Goal: Task Accomplishment & Management: Use online tool/utility

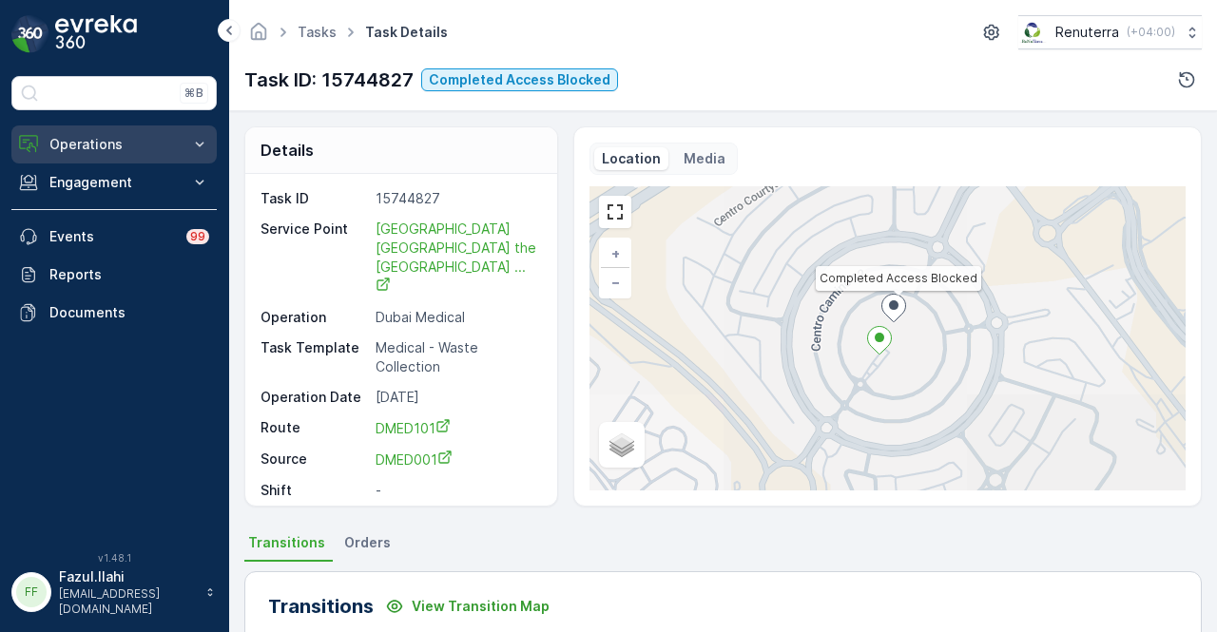
click at [168, 137] on p "Operations" at bounding box center [113, 144] width 129 height 19
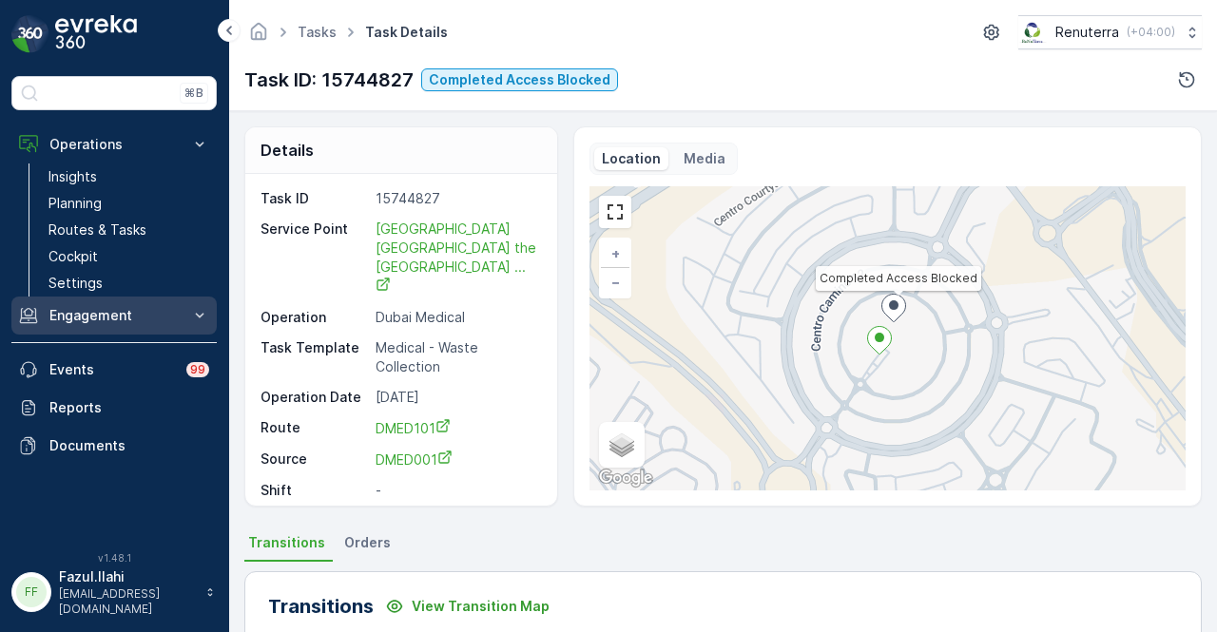
click at [158, 322] on p "Engagement" at bounding box center [113, 315] width 129 height 19
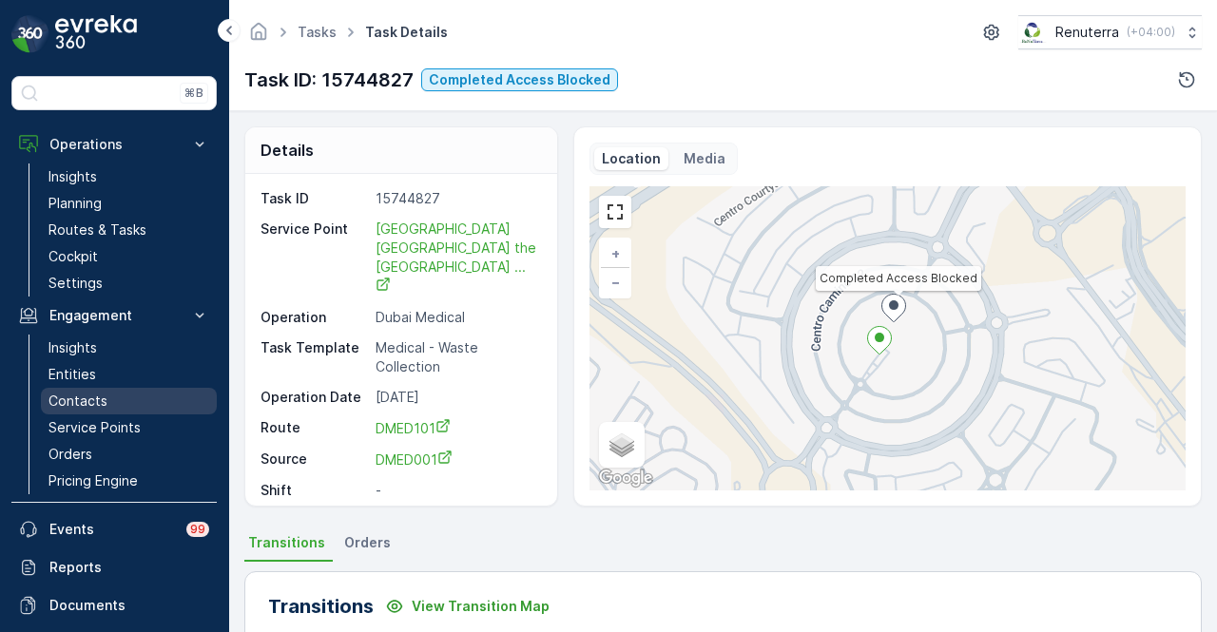
click at [142, 410] on link "Contacts" at bounding box center [129, 401] width 176 height 27
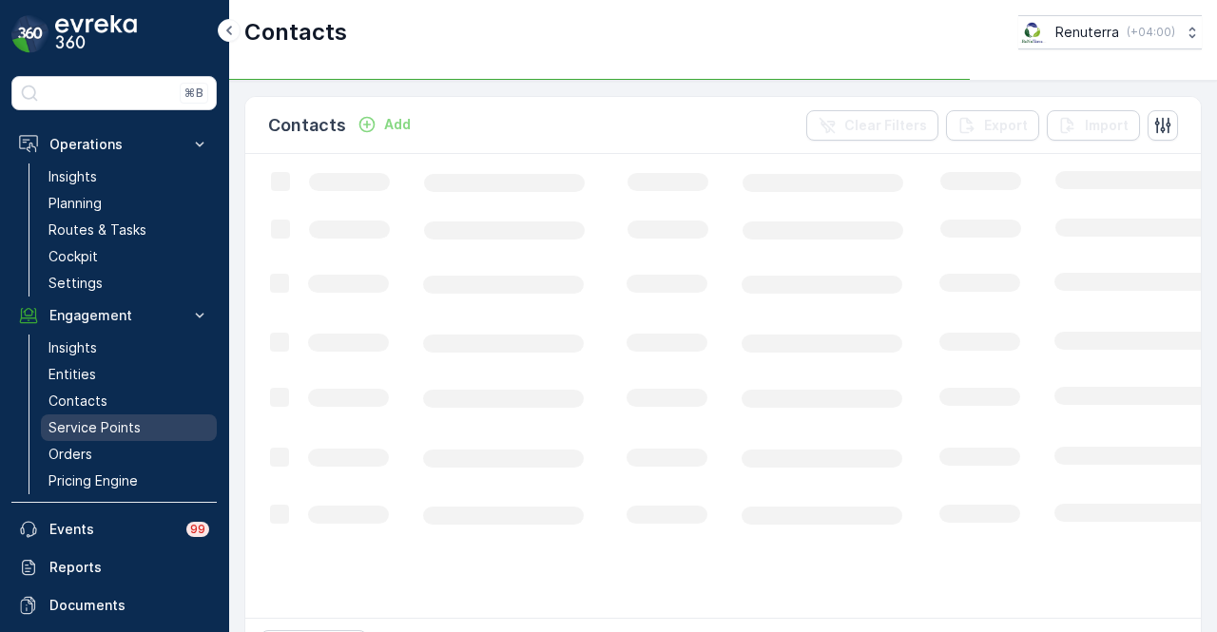
click at [141, 416] on link "Service Points" at bounding box center [129, 428] width 176 height 27
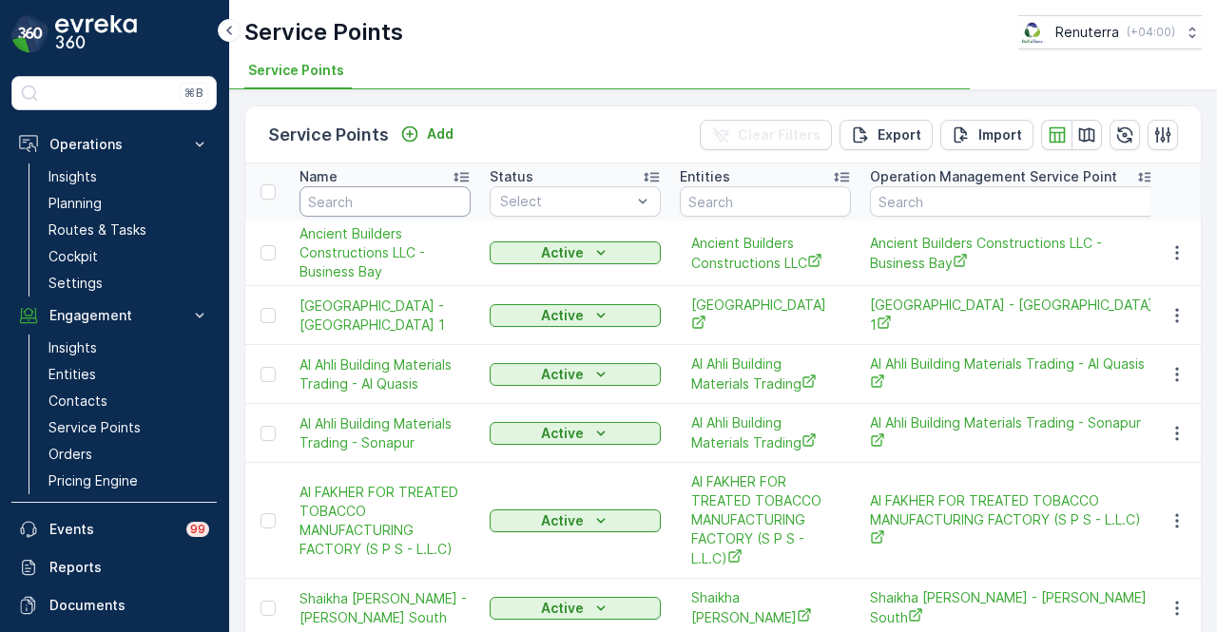
click at [348, 195] on input "text" at bounding box center [385, 201] width 171 height 30
type input "hala"
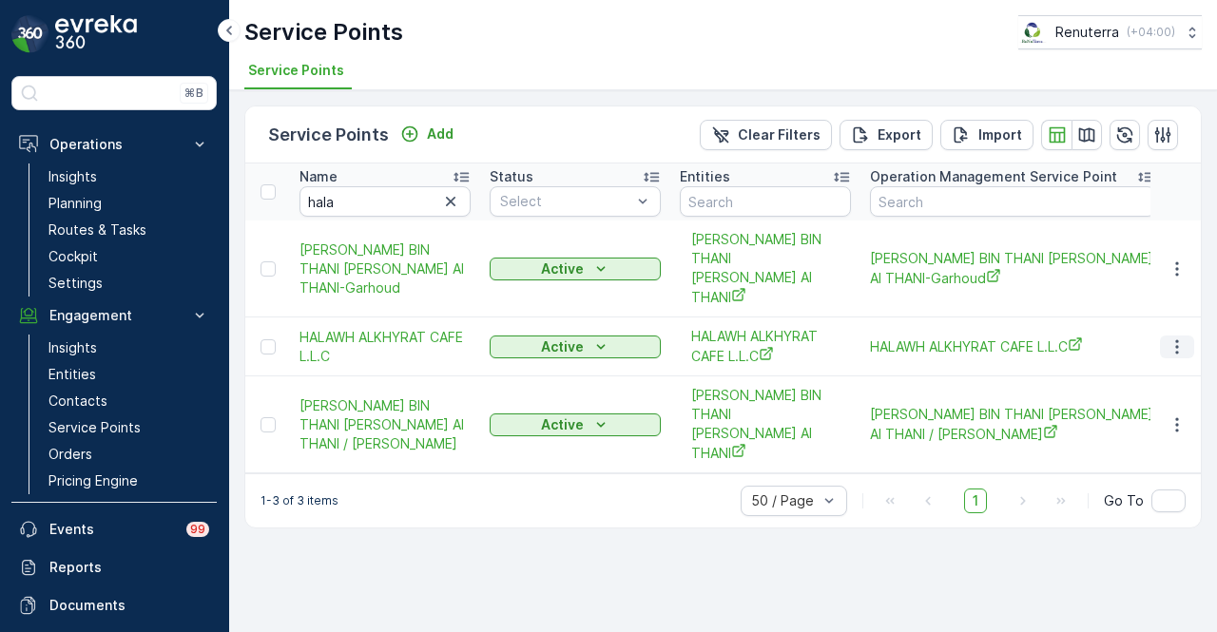
click at [1179, 338] on icon "button" at bounding box center [1177, 347] width 19 height 19
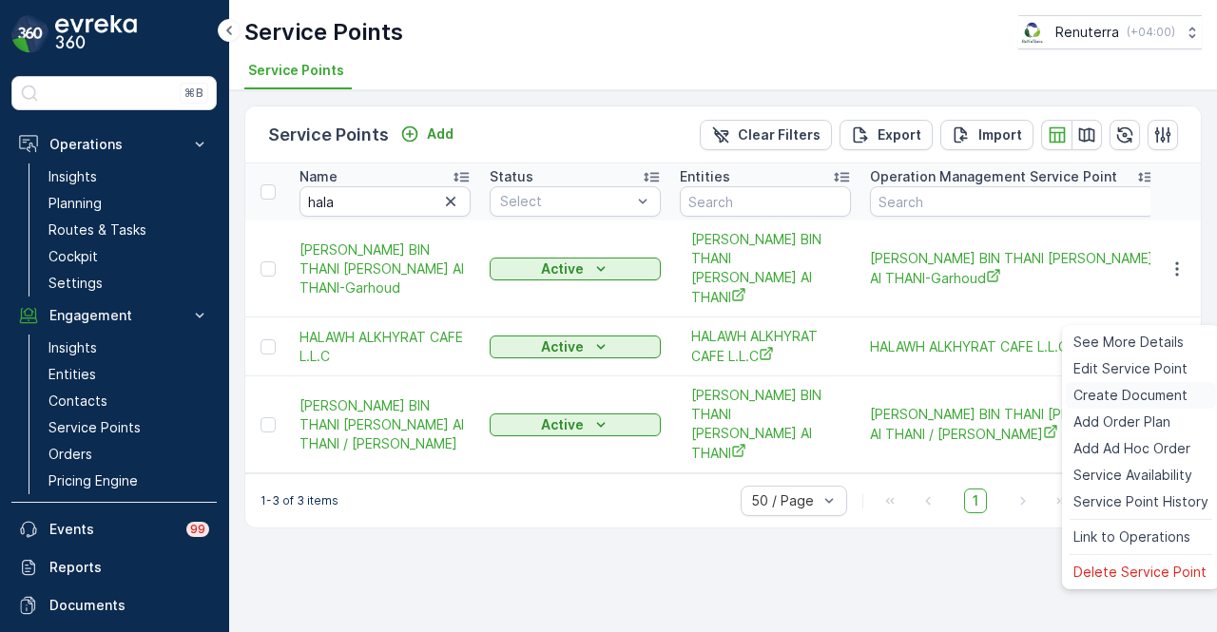
click at [1177, 393] on span "Create Document" at bounding box center [1131, 395] width 114 height 19
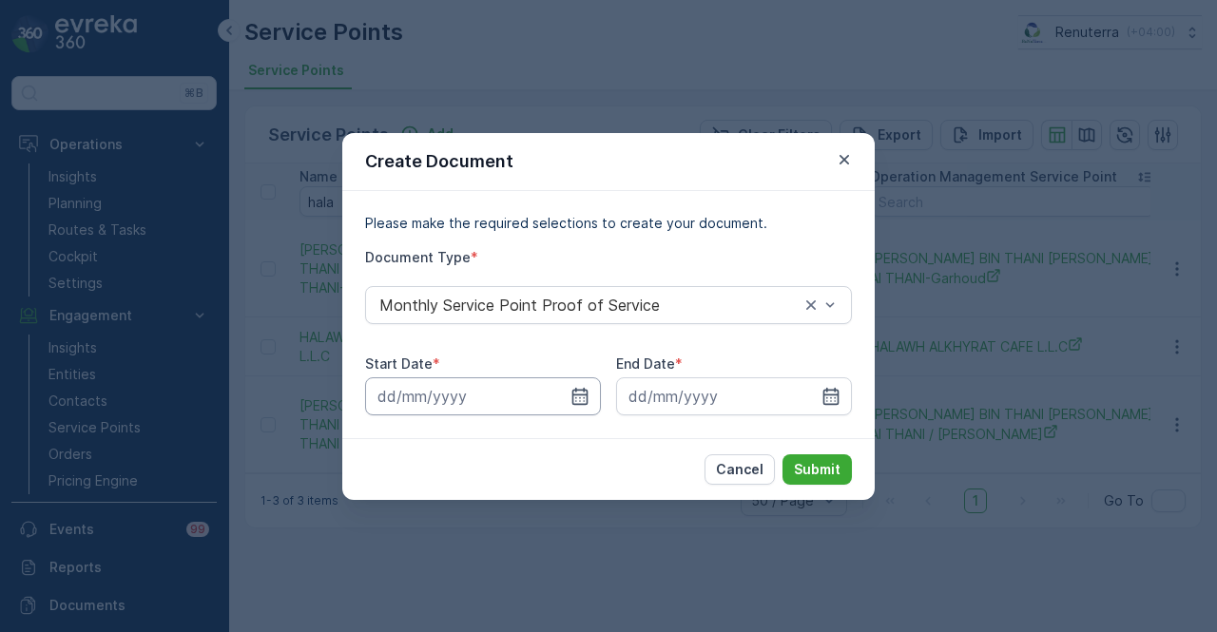
drag, startPoint x: 588, startPoint y: 421, endPoint x: 590, endPoint y: 395, distance: 26.7
click at [588, 416] on div "Please make the required selections to create your document. Document Type * Mo…" at bounding box center [608, 314] width 533 height 247
click at [590, 395] on input at bounding box center [483, 397] width 236 height 38
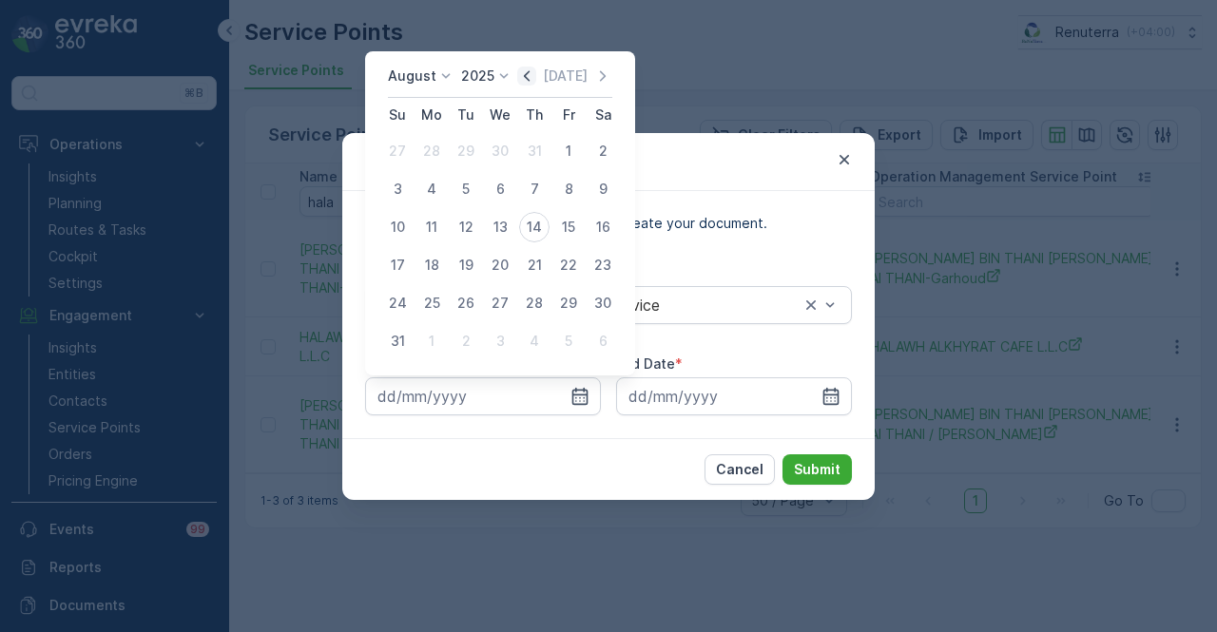
click at [535, 79] on icon "button" at bounding box center [526, 76] width 19 height 19
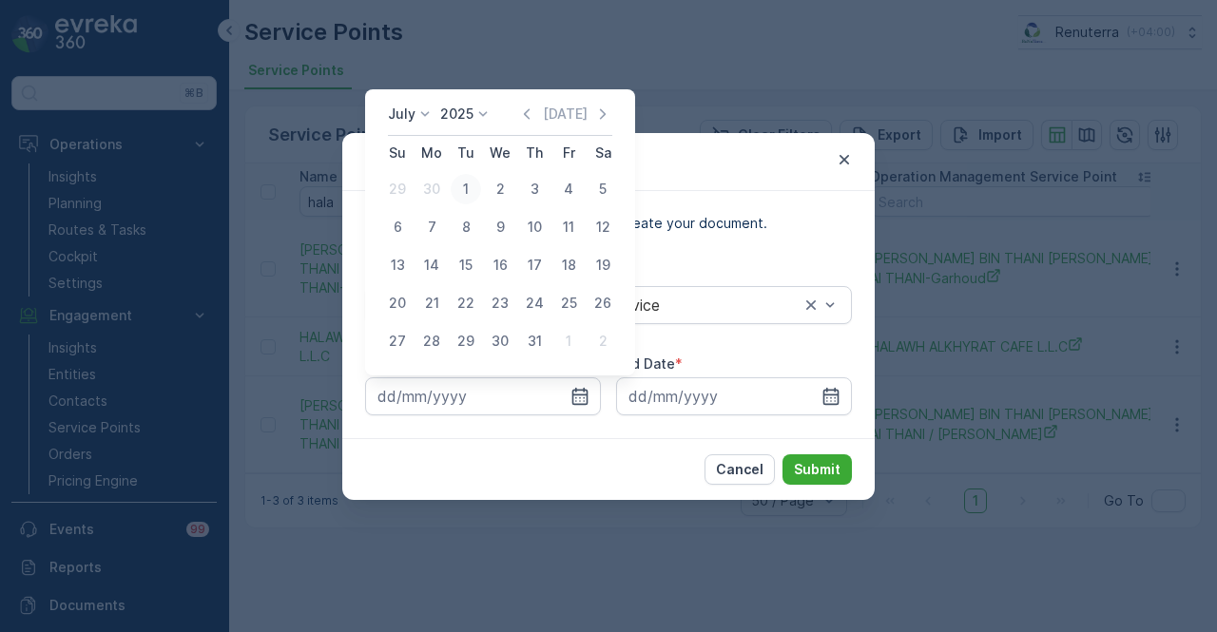
drag, startPoint x: 470, startPoint y: 186, endPoint x: 804, endPoint y: 307, distance: 355.0
click at [474, 186] on div "1" at bounding box center [466, 189] width 30 height 30
type input "01.07.2025"
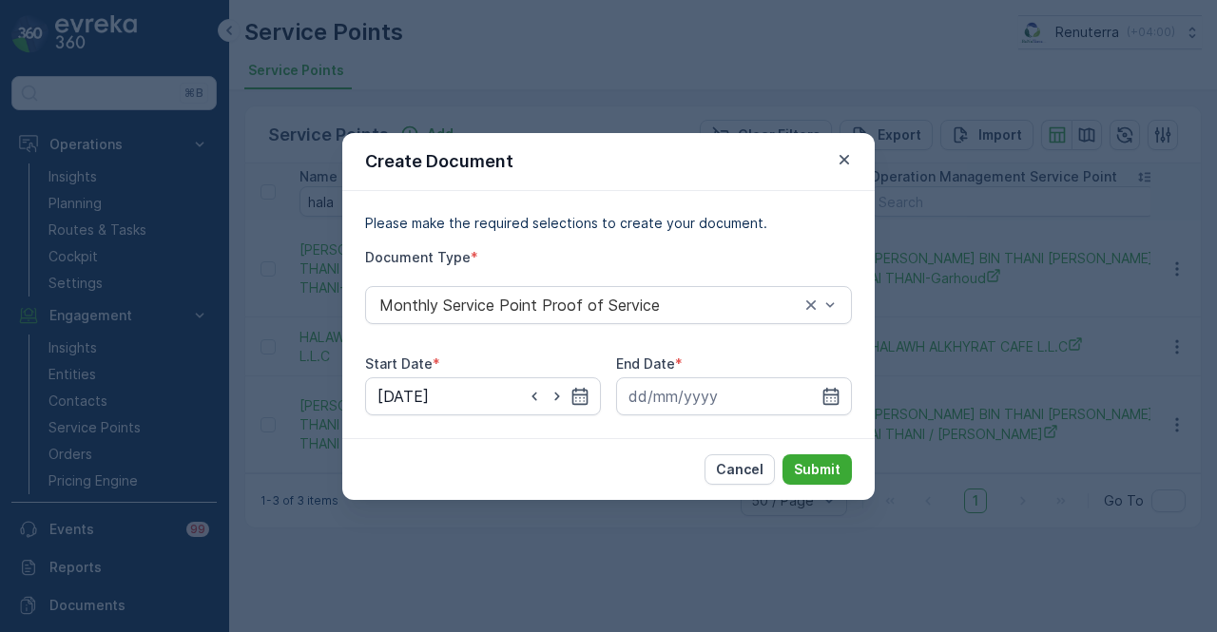
drag, startPoint x: 838, startPoint y: 393, endPoint x: 798, endPoint y: 153, distance: 243.0
click at [838, 385] on div at bounding box center [734, 397] width 236 height 38
drag, startPoint x: 832, startPoint y: 406, endPoint x: 827, endPoint y: 383, distance: 23.3
click at [832, 398] on div at bounding box center [734, 397] width 236 height 38
drag, startPoint x: 831, startPoint y: 400, endPoint x: 828, endPoint y: 377, distance: 23.9
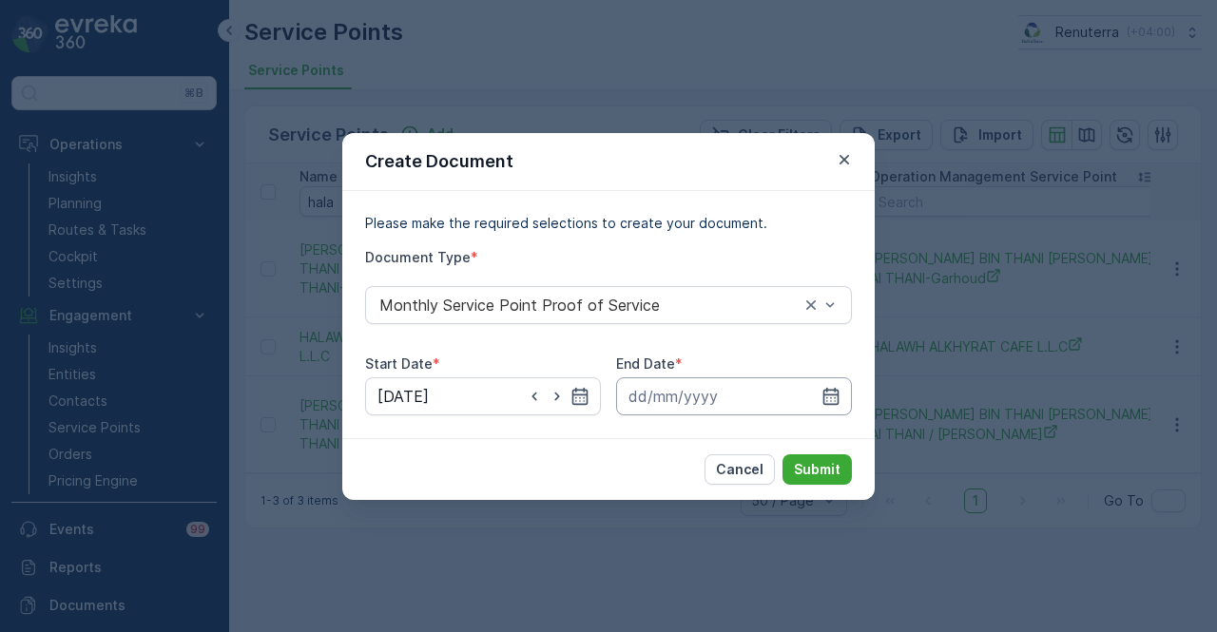
click at [831, 395] on icon "button" at bounding box center [832, 395] width 16 height 17
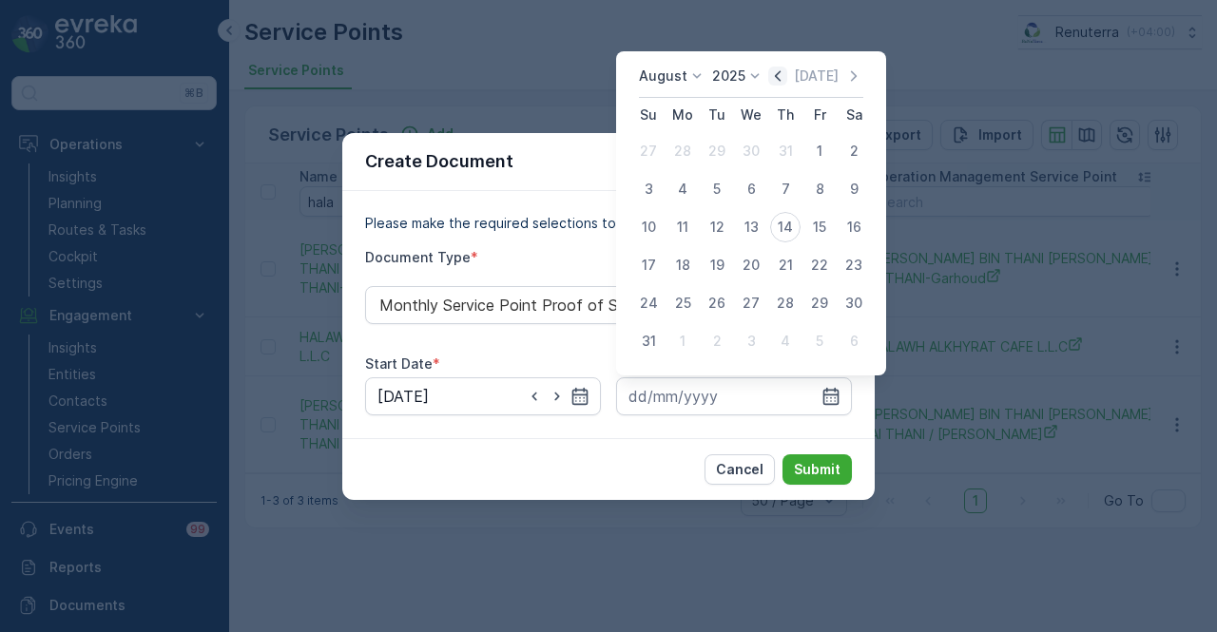
click at [785, 77] on icon "button" at bounding box center [777, 76] width 19 height 19
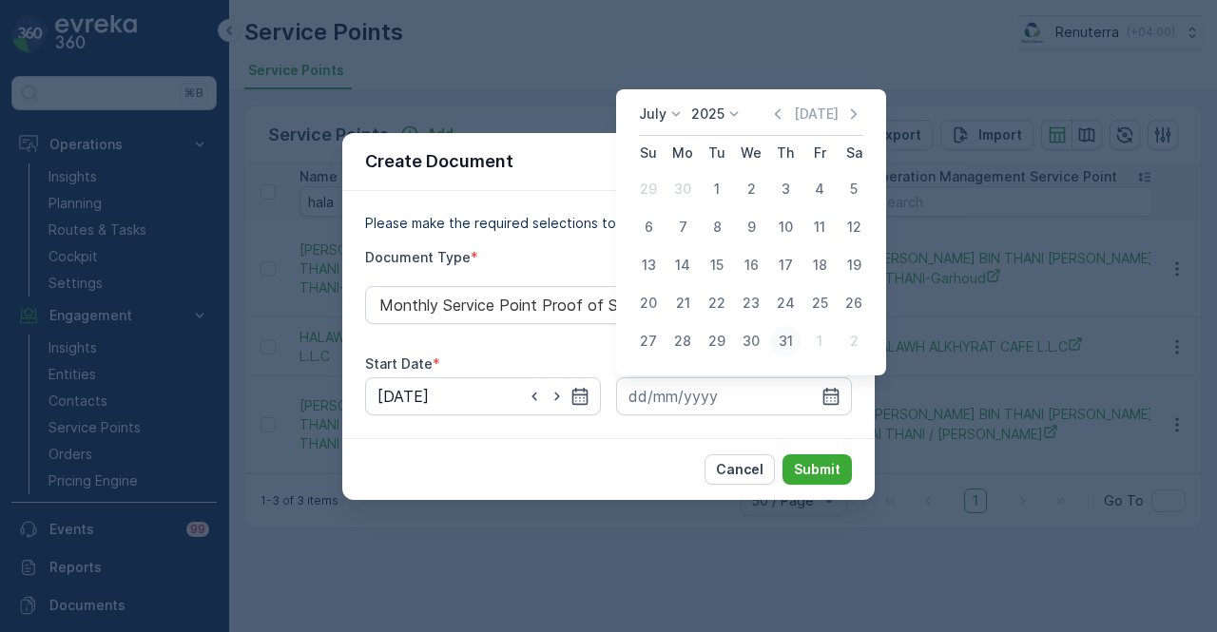
click at [782, 341] on div "31" at bounding box center [785, 341] width 30 height 30
type input "31.07.2025"
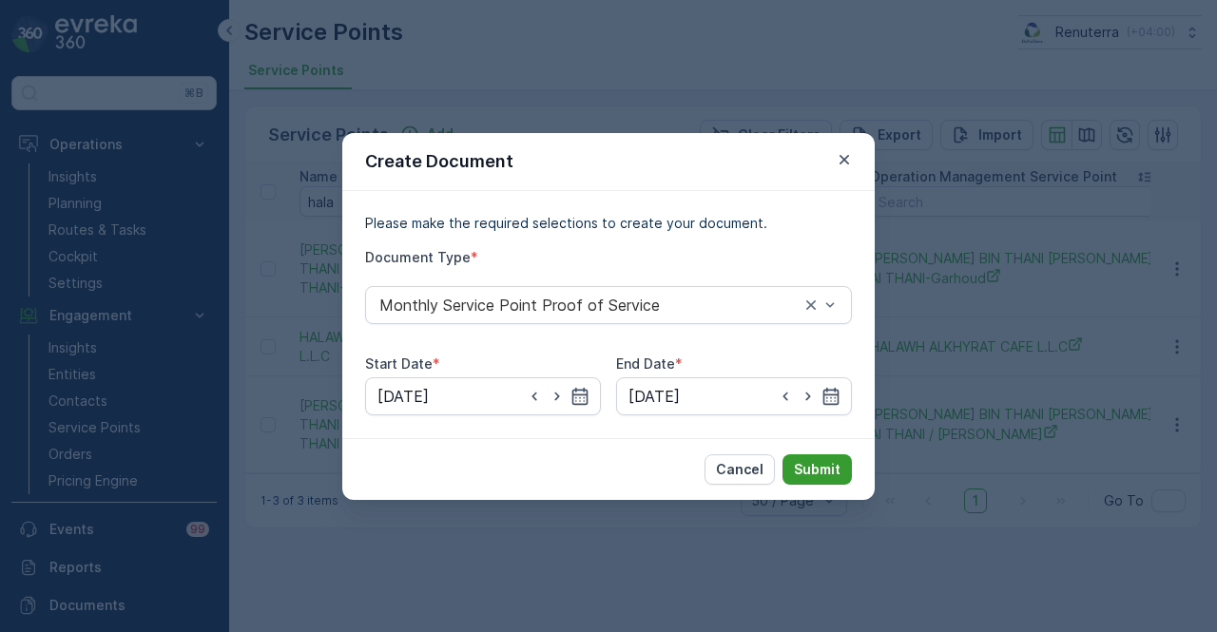
click at [813, 472] on p "Submit" at bounding box center [817, 469] width 47 height 19
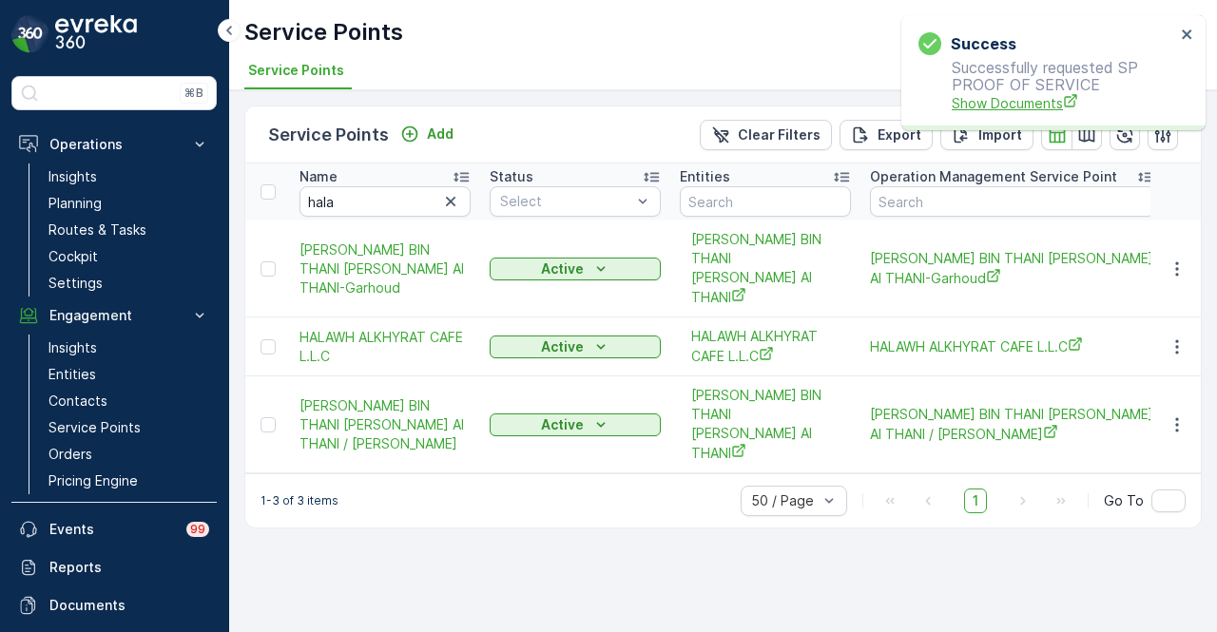
click at [989, 103] on span "Show Documents" at bounding box center [1063, 103] width 223 height 20
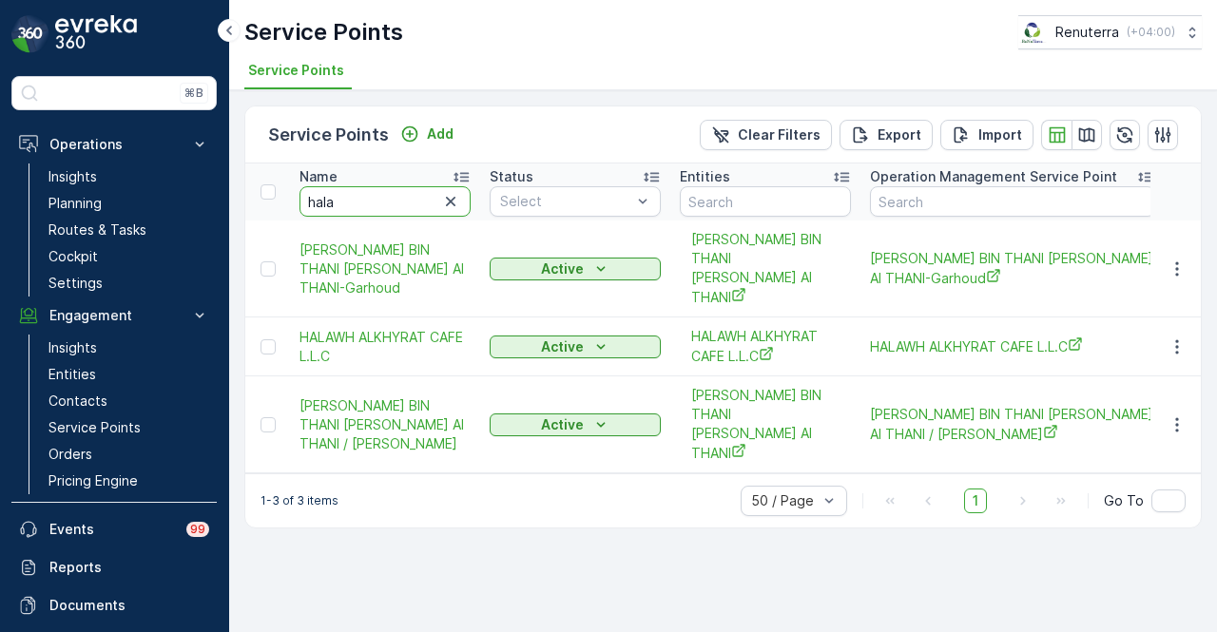
click at [359, 204] on input "hala" at bounding box center [385, 201] width 171 height 30
type input "h"
type input "silk"
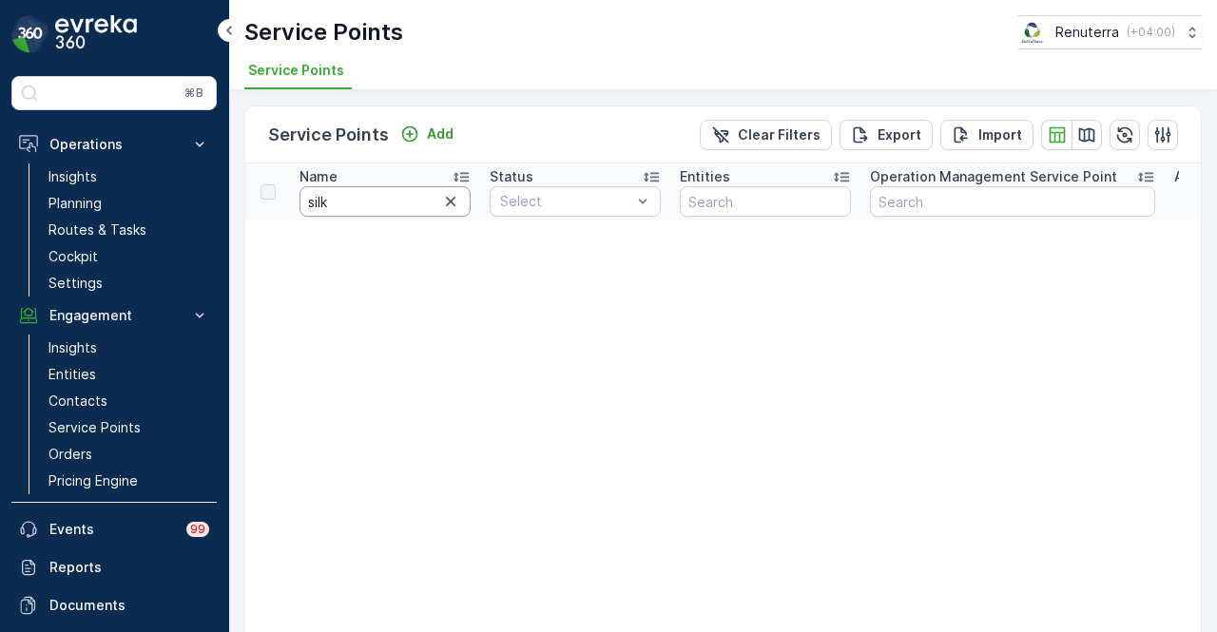
click at [359, 204] on input "silk" at bounding box center [385, 201] width 171 height 30
click at [135, 353] on link "Insights" at bounding box center [129, 348] width 176 height 27
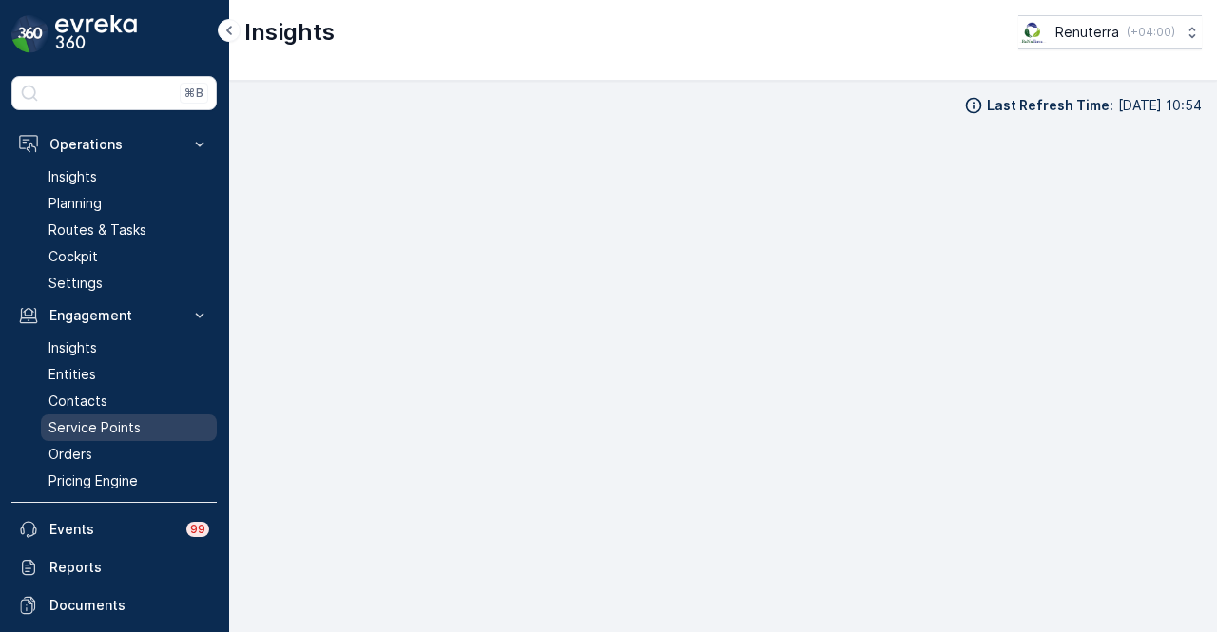
click at [149, 419] on link "Service Points" at bounding box center [129, 428] width 176 height 27
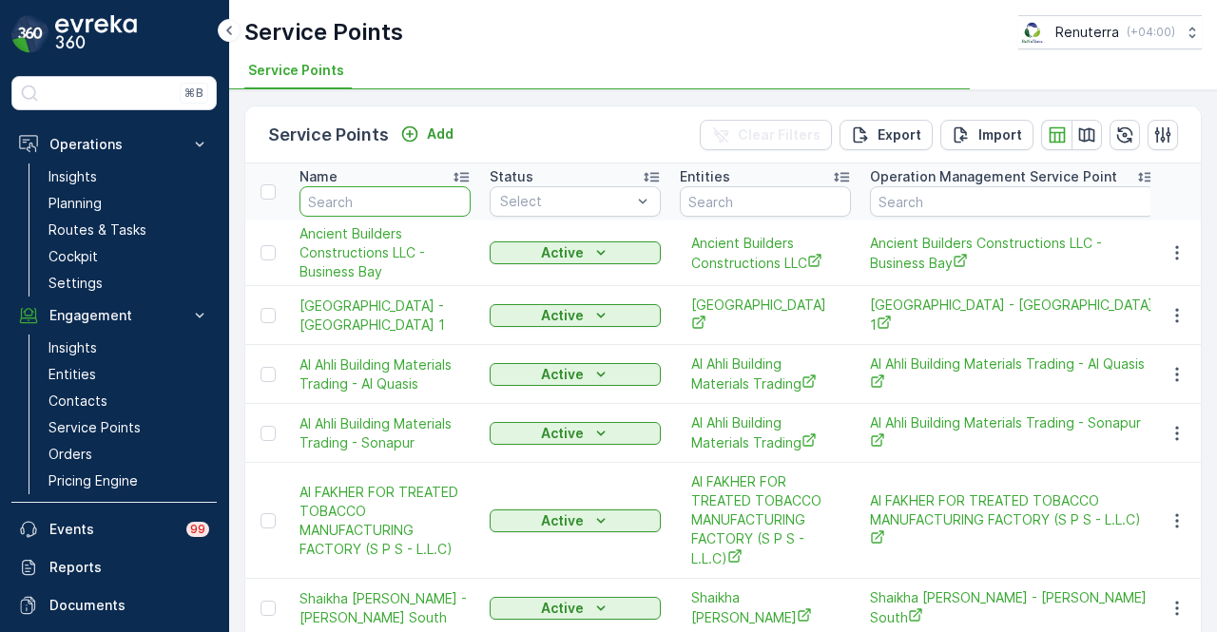
click at [359, 199] on input "text" at bounding box center [385, 201] width 171 height 30
type input "silk"
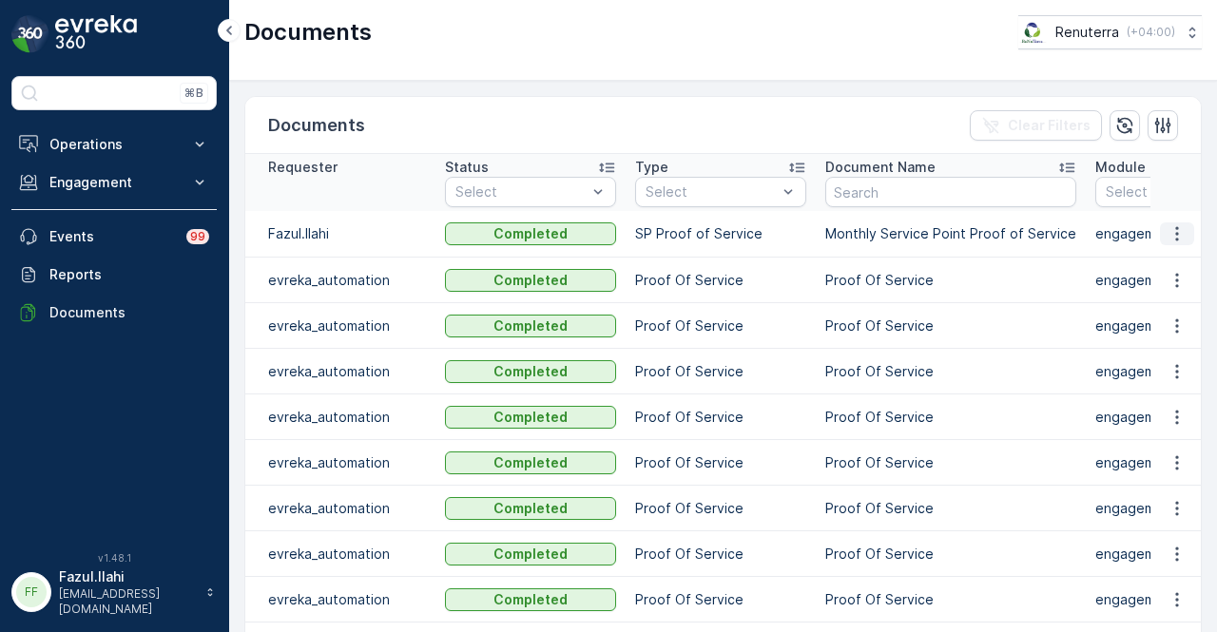
click at [1168, 229] on icon "button" at bounding box center [1177, 233] width 19 height 19
click at [1168, 253] on span "See Details" at bounding box center [1172, 260] width 73 height 19
